Goal: Navigation & Orientation: Find specific page/section

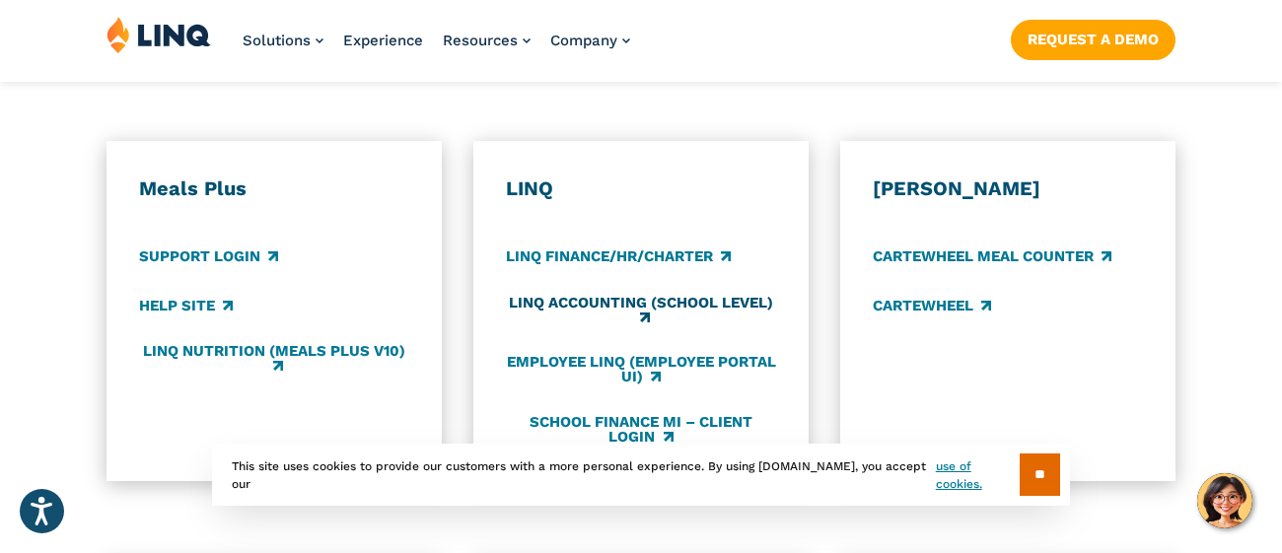
scroll to position [1080, 0]
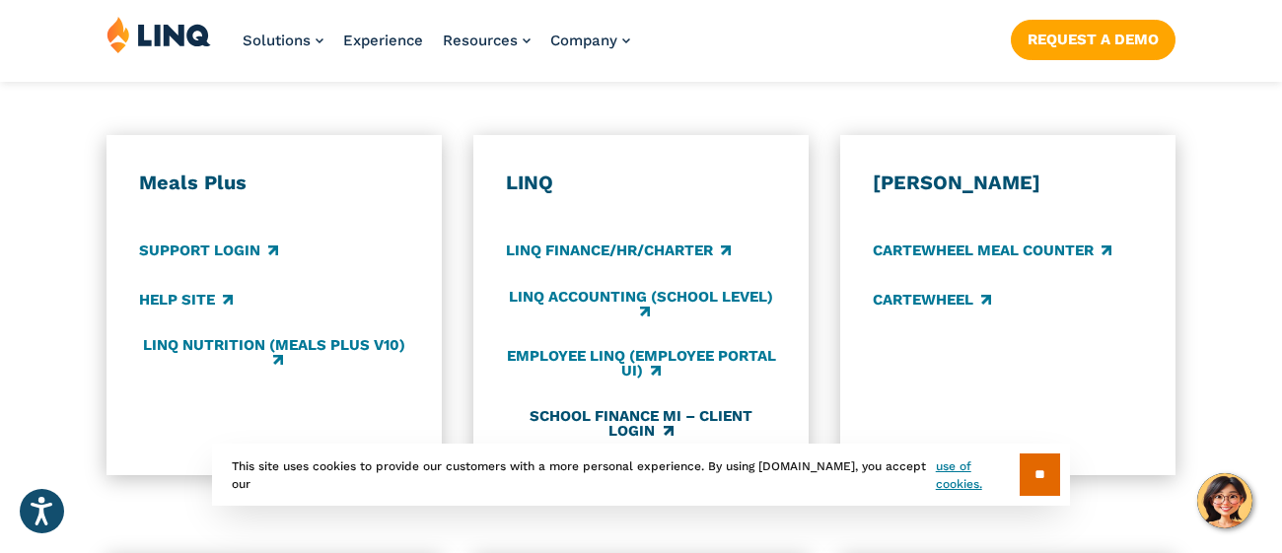
click at [697, 410] on link "School Finance MI – Client Login" at bounding box center [641, 423] width 270 height 33
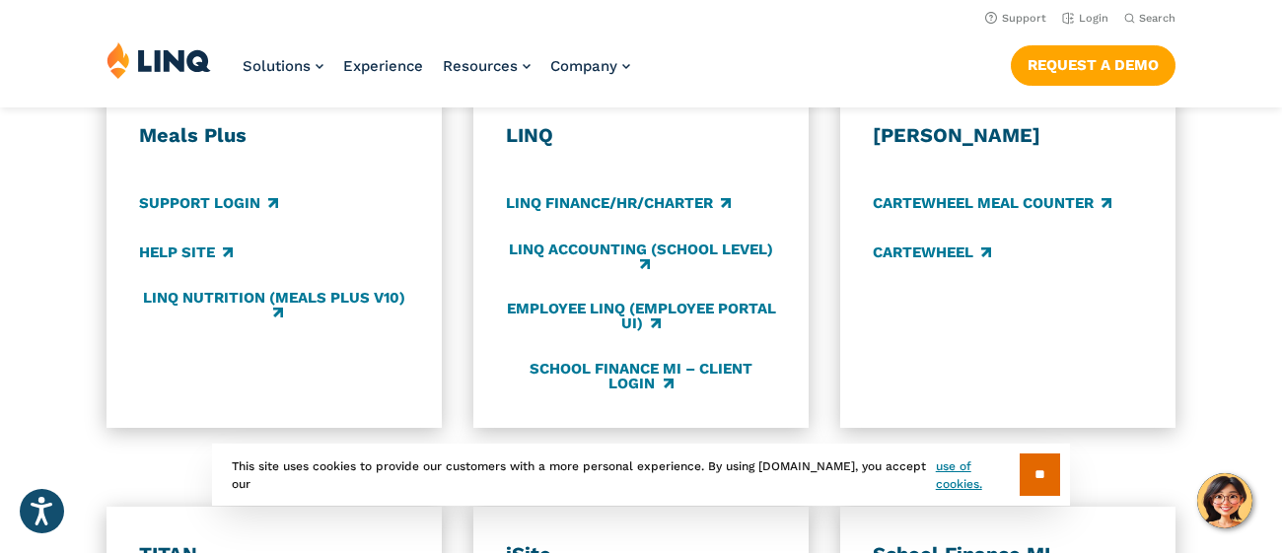
scroll to position [1103, 0]
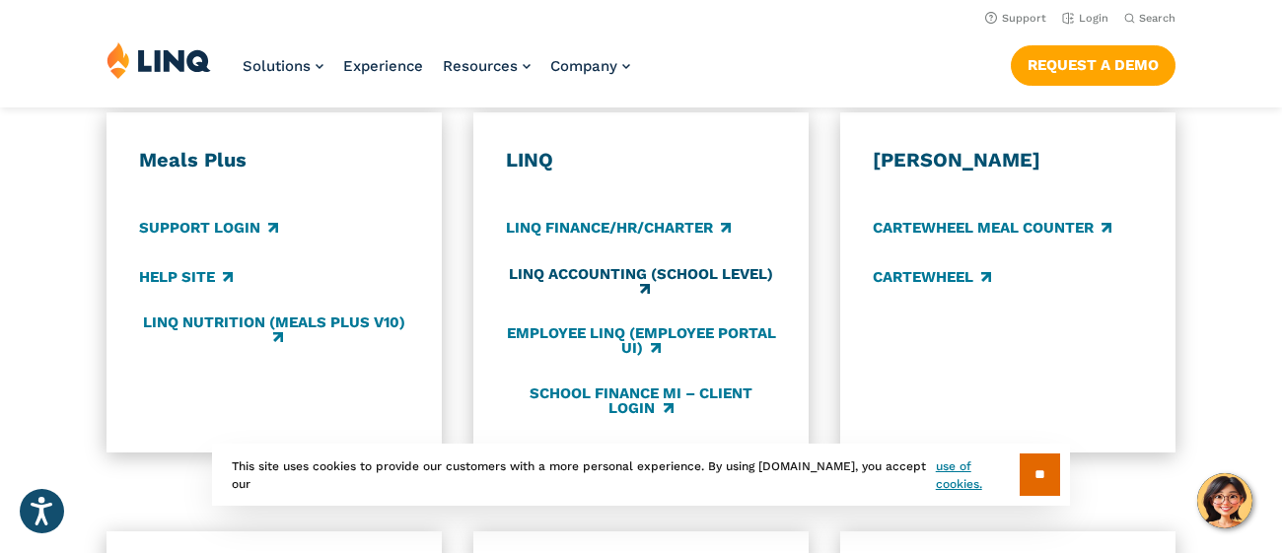
click at [666, 276] on link "LINQ Accounting (school level)" at bounding box center [641, 282] width 270 height 33
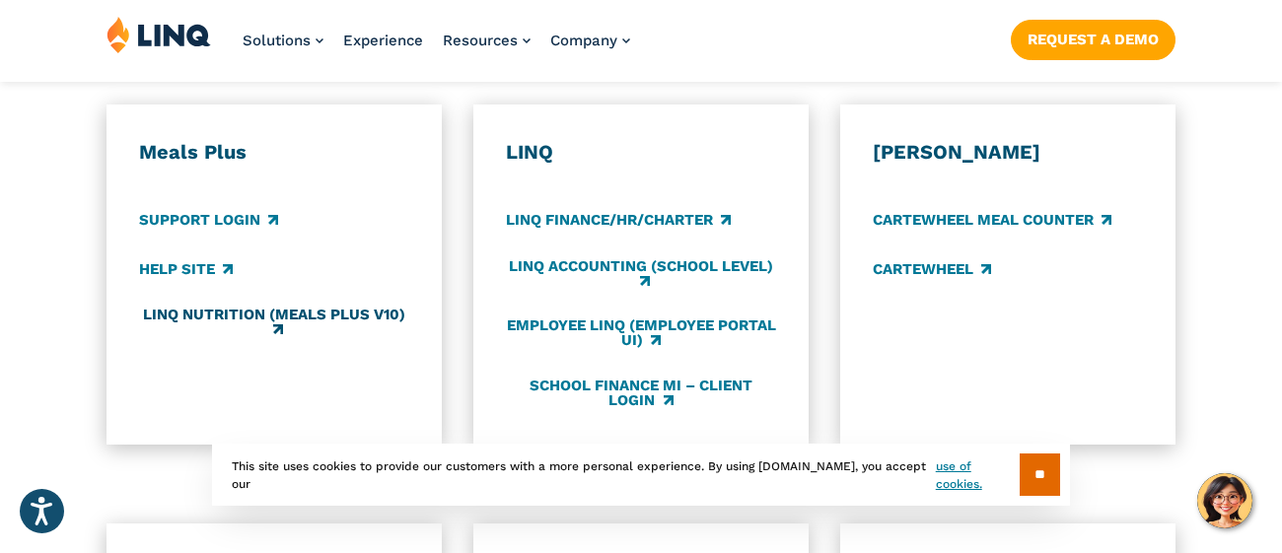
scroll to position [1112, 0]
click at [323, 324] on link "LINQ Nutrition (Meals Plus v10)" at bounding box center [274, 322] width 270 height 33
